Goal: Task Accomplishment & Management: Manage account settings

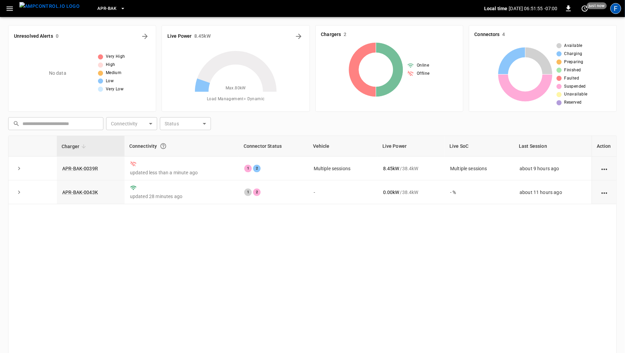
click at [619, 9] on div "F" at bounding box center [615, 8] width 11 height 11
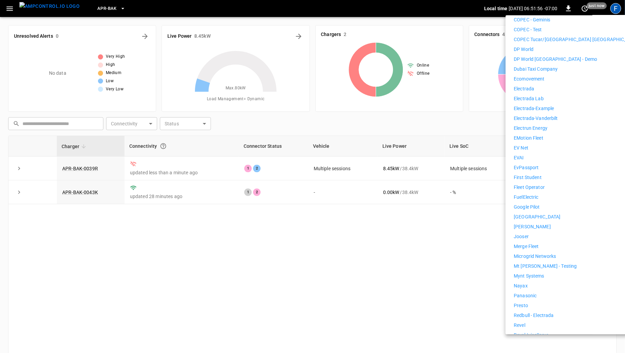
scroll to position [389, 0]
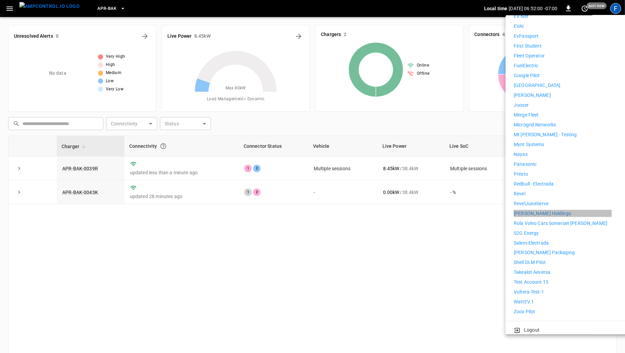
click at [546, 210] on p "[PERSON_NAME] Holdings" at bounding box center [541, 213] width 57 height 7
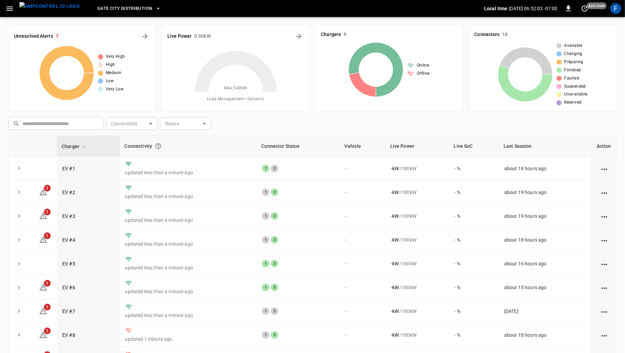
click at [6, 7] on icon "button" at bounding box center [9, 8] width 9 height 9
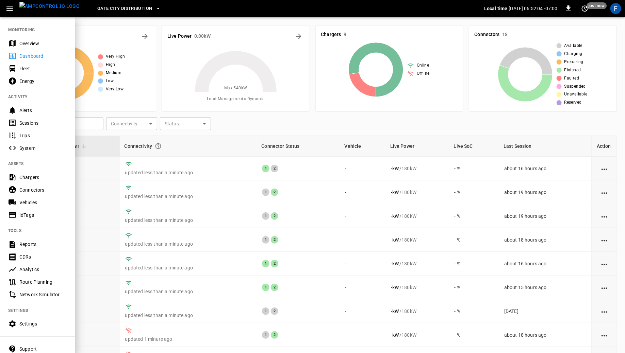
scroll to position [35, 0]
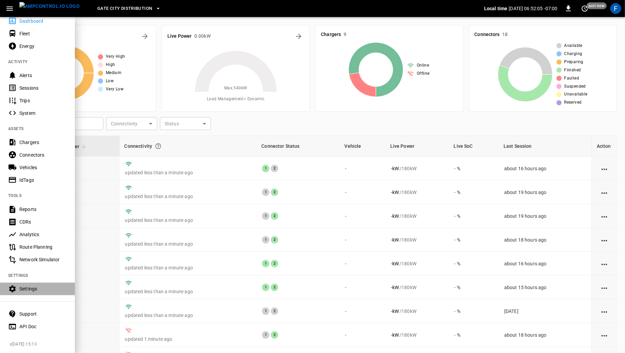
click at [41, 293] on div "Settings" at bounding box center [37, 289] width 75 height 13
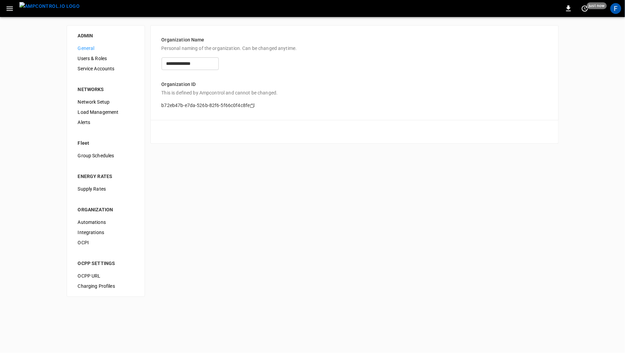
click at [99, 123] on span "Alerts" at bounding box center [106, 122] width 56 height 7
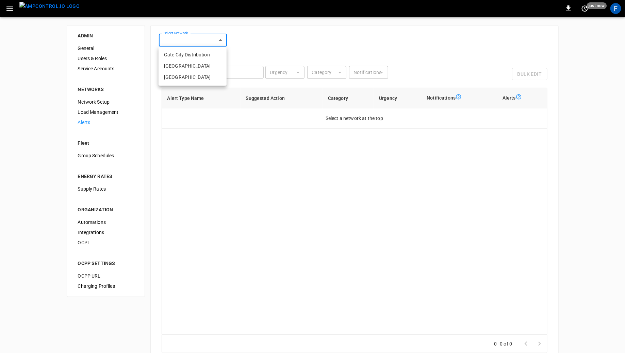
click at [191, 40] on body "0 just now F ADMIN General Users & Roles Service Accounts NETWORKS Network Setu…" at bounding box center [312, 196] width 625 height 393
click at [191, 60] on li "Gate City Distribution" at bounding box center [192, 54] width 68 height 11
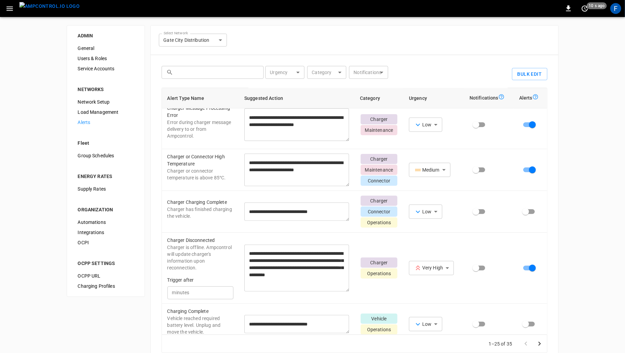
scroll to position [39, 0]
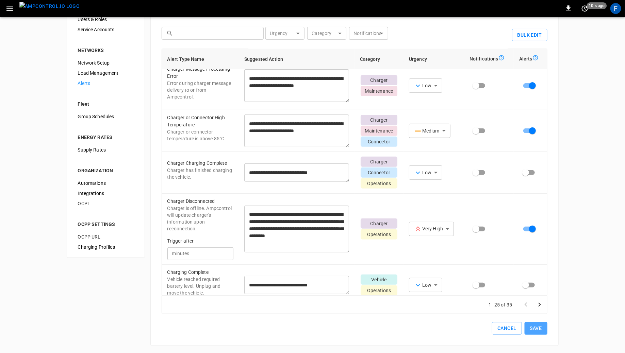
click at [531, 332] on button "Save" at bounding box center [535, 328] width 23 height 13
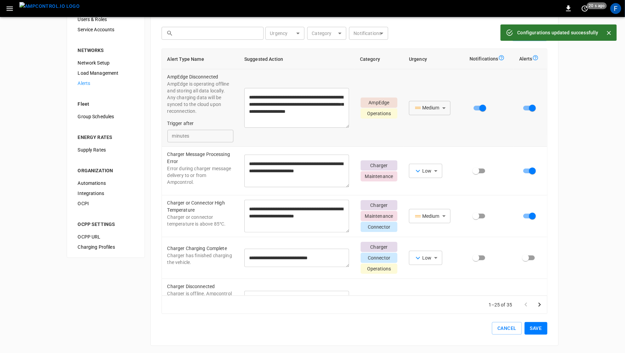
scroll to position [0, 0]
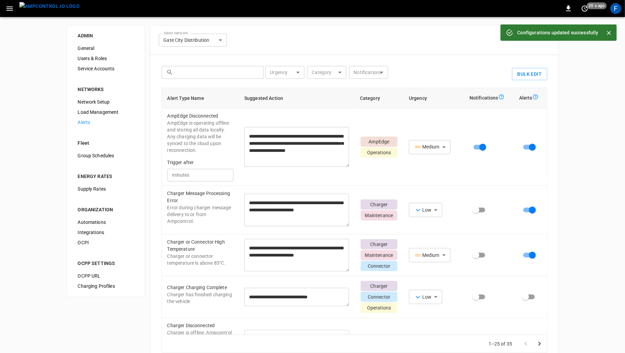
click at [213, 42] on body "**********" at bounding box center [312, 196] width 625 height 393
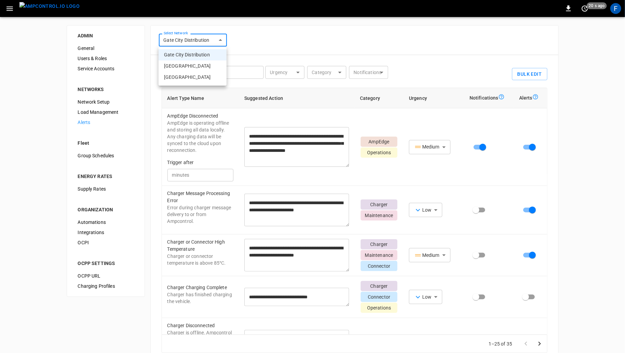
click at [210, 67] on li "Huntington Beach" at bounding box center [192, 66] width 68 height 11
type input "**********"
type input "****"
type input "******"
type input "***"
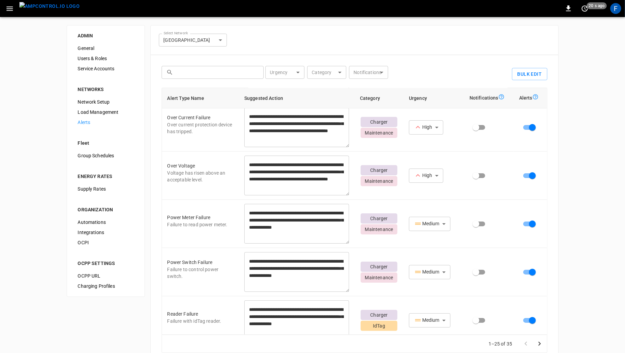
scroll to position [39, 0]
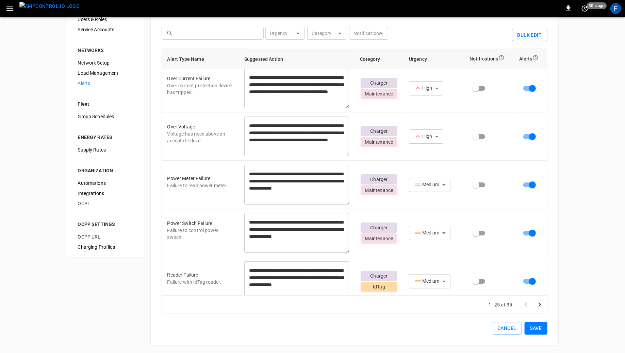
click at [535, 327] on button "Save" at bounding box center [535, 328] width 23 height 13
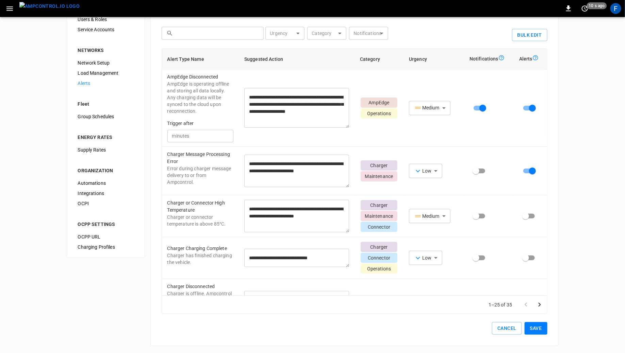
scroll to position [0, 0]
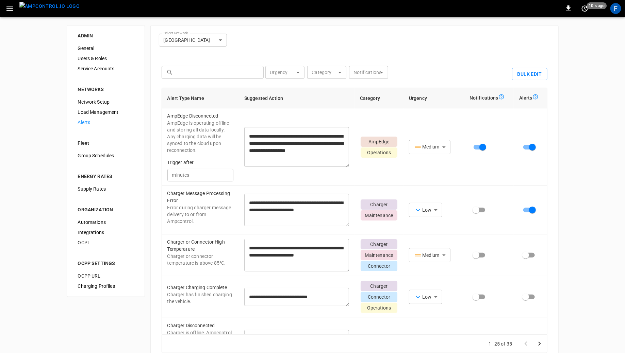
click at [47, 10] on img "menu" at bounding box center [49, 6] width 60 height 9
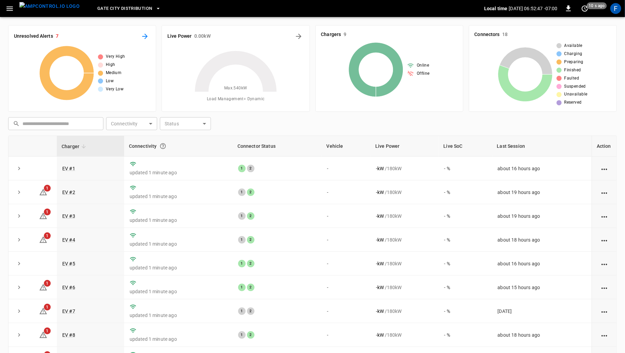
click at [145, 35] on icon "All Alerts" at bounding box center [145, 36] width 8 height 8
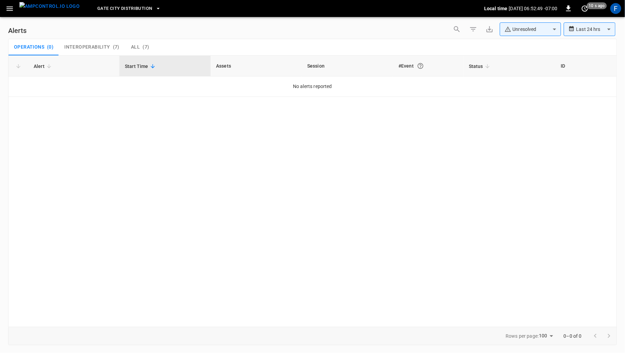
click at [90, 52] on button "Interoperability ( 7 )" at bounding box center [92, 47] width 66 height 16
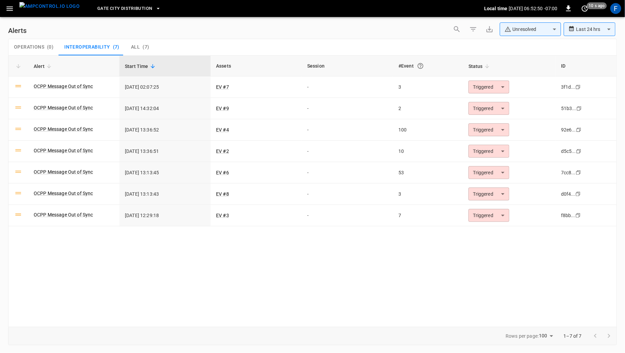
click at [46, 45] on div "Operations ( 0 )" at bounding box center [33, 47] width 39 height 6
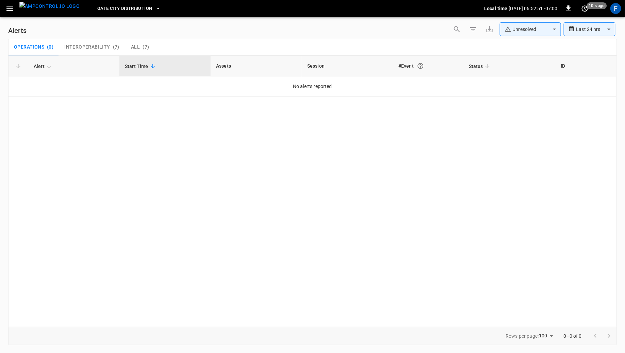
click at [56, 11] on img "menu" at bounding box center [49, 6] width 60 height 9
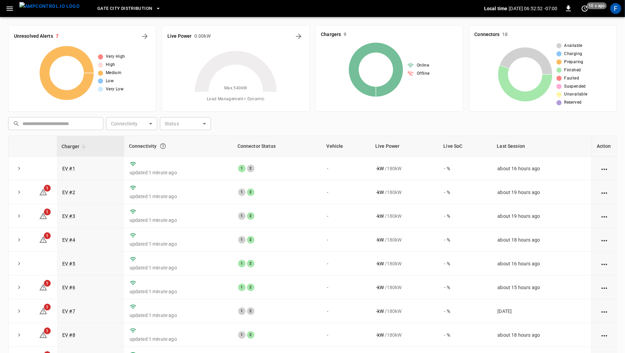
click at [101, 9] on span "Gate City Distribution" at bounding box center [124, 9] width 55 height 8
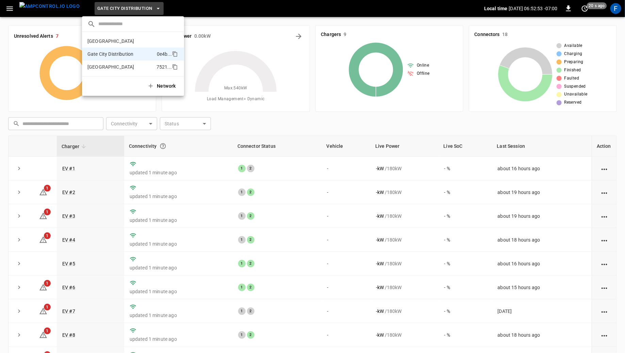
click at [99, 63] on li "Huntington Beach 7521 ..." at bounding box center [133, 67] width 102 height 13
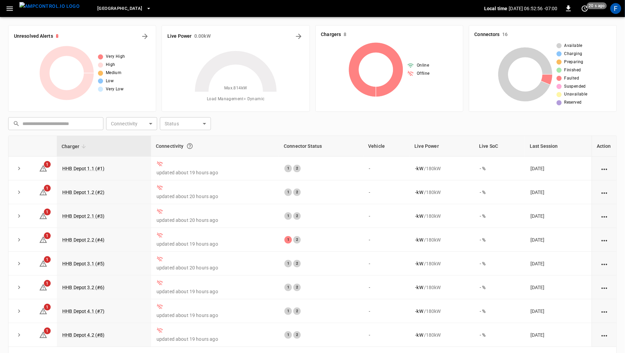
click at [47, 11] on img "menu" at bounding box center [49, 6] width 60 height 9
